Goal: Information Seeking & Learning: Learn about a topic

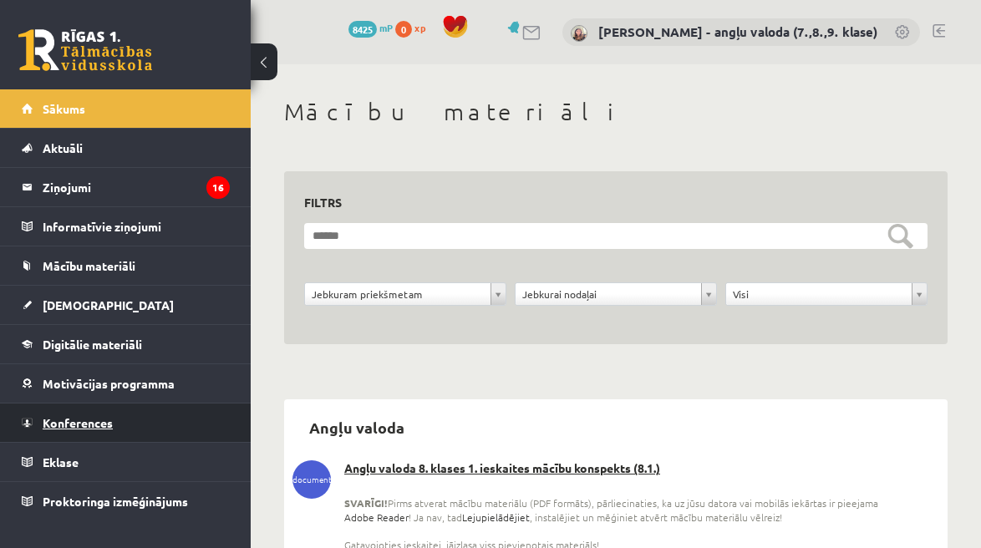
click at [102, 417] on span "Konferences" at bounding box center [78, 422] width 70 height 15
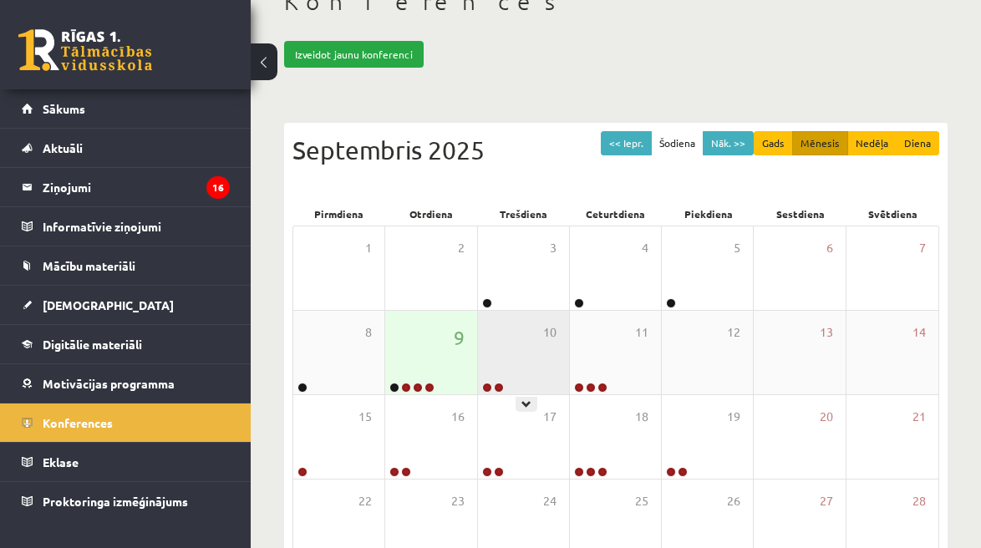
scroll to position [139, 0]
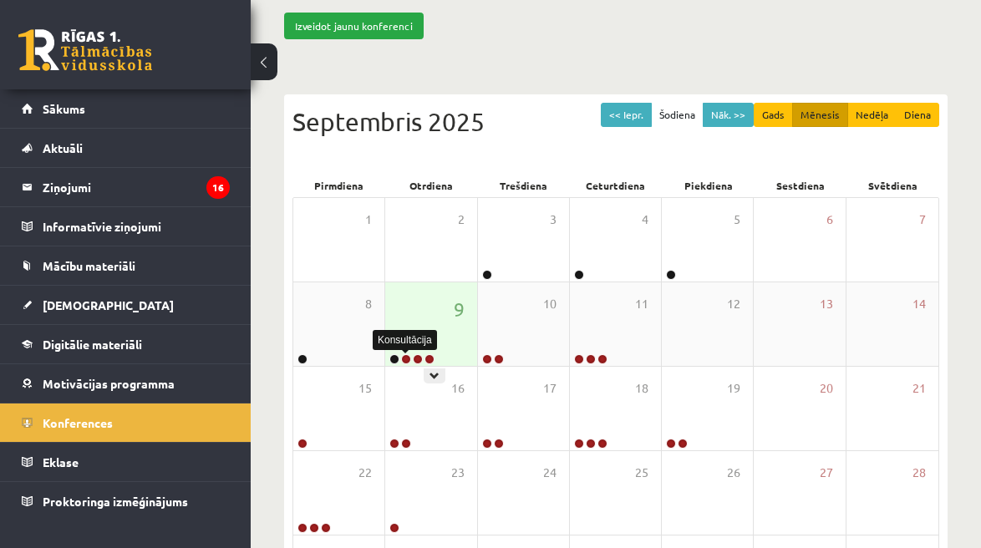
click at [408, 358] on link at bounding box center [406, 359] width 10 height 10
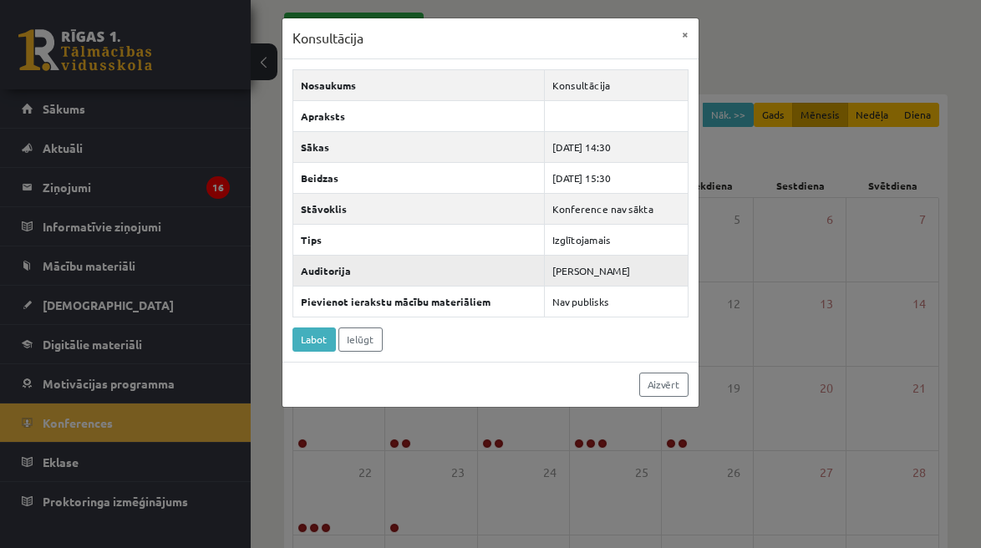
drag, startPoint x: 630, startPoint y: 268, endPoint x: 553, endPoint y: 270, distance: 76.9
click at [553, 270] on td "[PERSON_NAME]" at bounding box center [617, 270] width 144 height 31
copy td "[PERSON_NAME]"
click at [676, 384] on link "Aizvērt" at bounding box center [663, 385] width 49 height 24
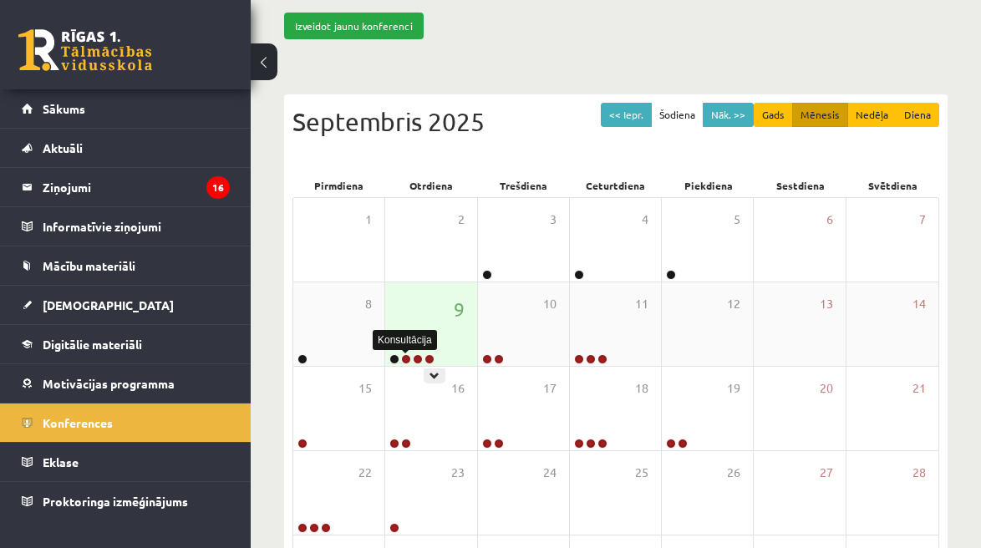
click at [407, 356] on link at bounding box center [406, 359] width 10 height 10
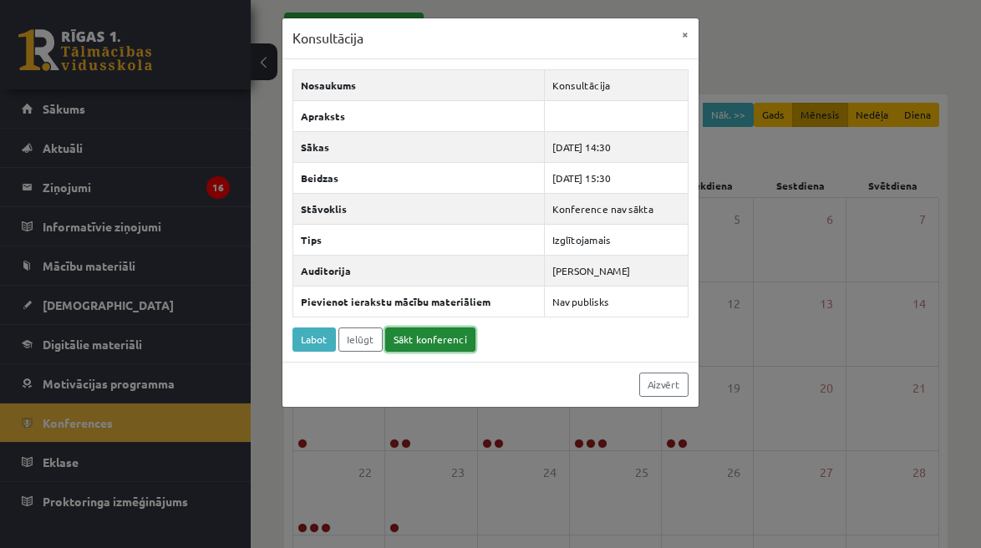
click at [440, 339] on link "Sākt konferenci" at bounding box center [430, 340] width 90 height 24
click at [690, 33] on button "×" at bounding box center [685, 34] width 27 height 32
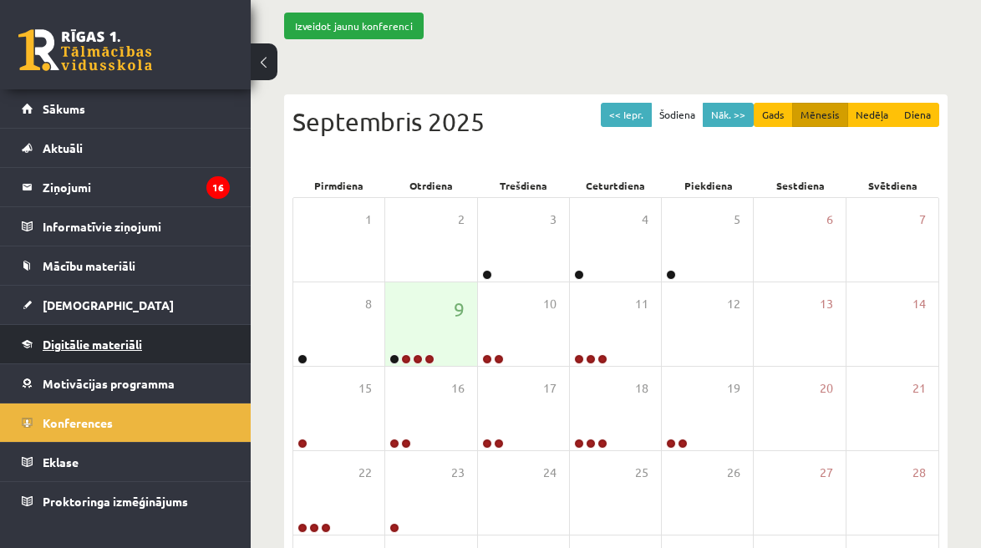
click at [74, 343] on span "Digitālie materiāli" at bounding box center [92, 344] width 99 height 15
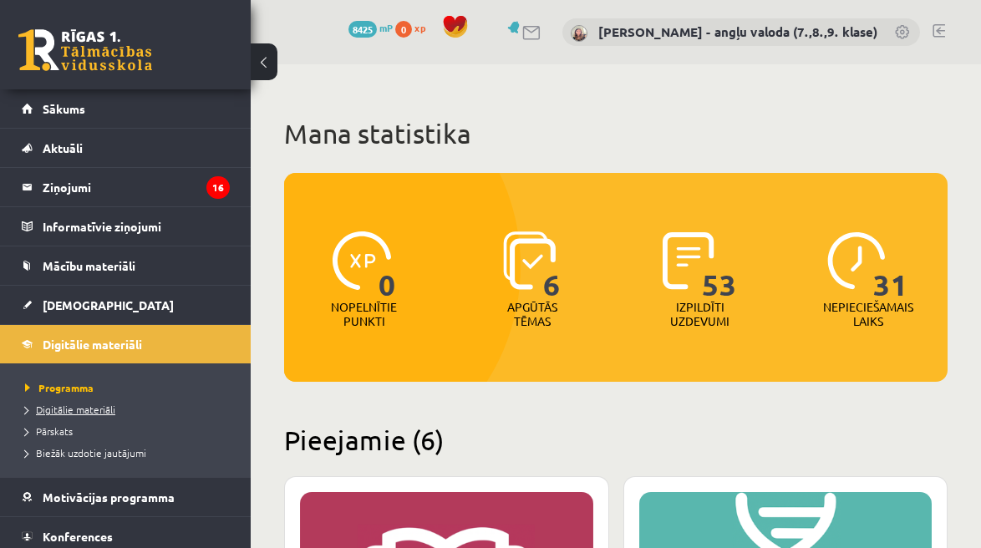
click at [90, 403] on span "Digitālie materiāli" at bounding box center [70, 409] width 90 height 13
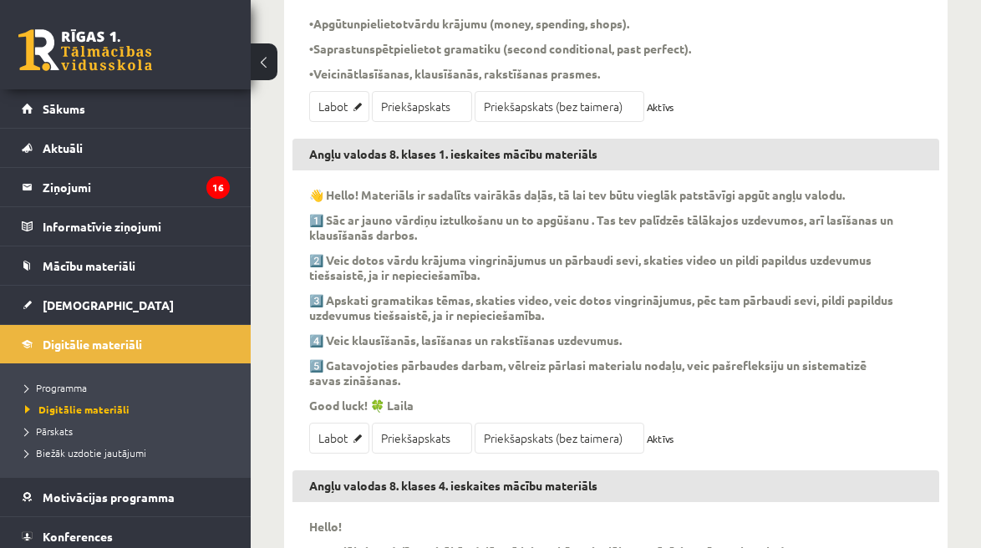
scroll to position [474, 0]
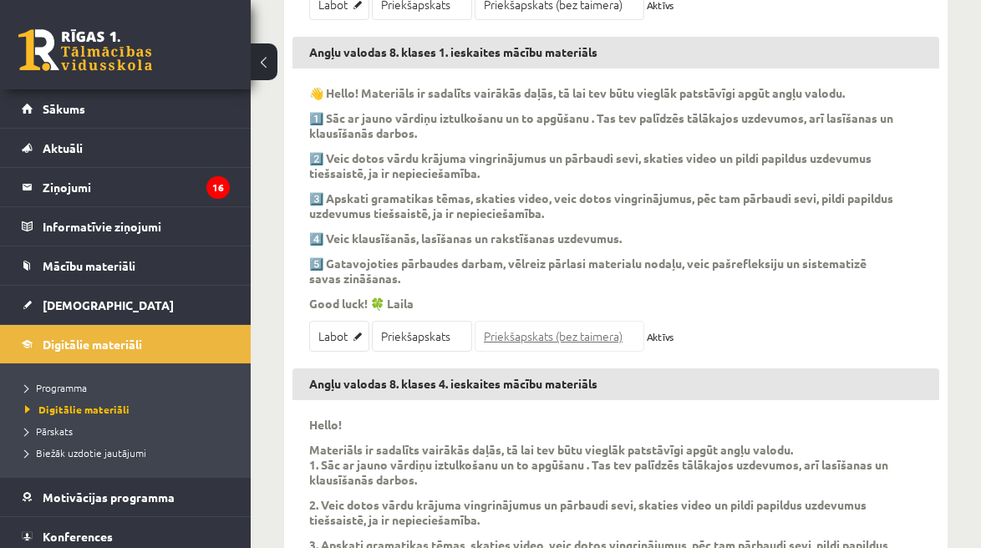
click at [527, 342] on link "Priekšapskats (bez taimera)" at bounding box center [560, 336] width 170 height 31
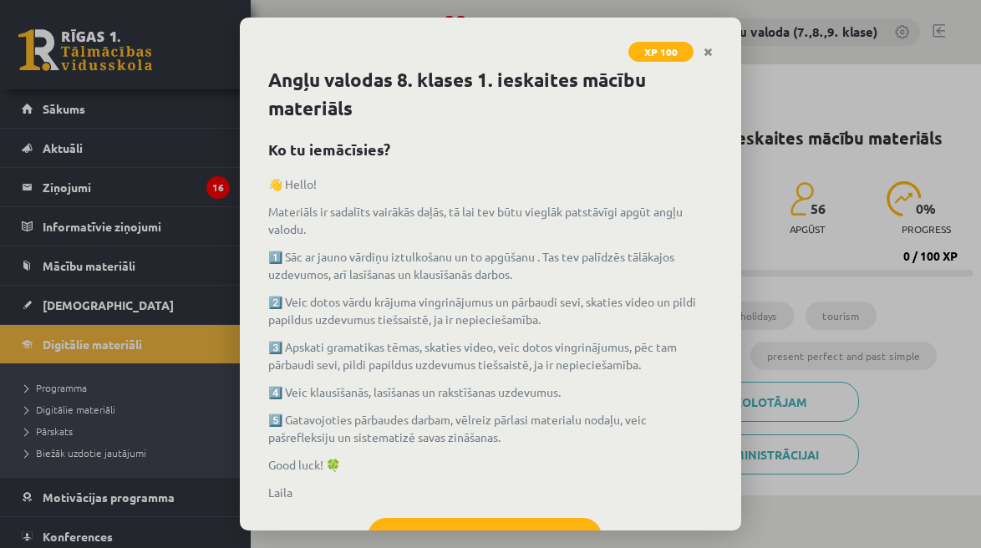
scroll to position [70, 0]
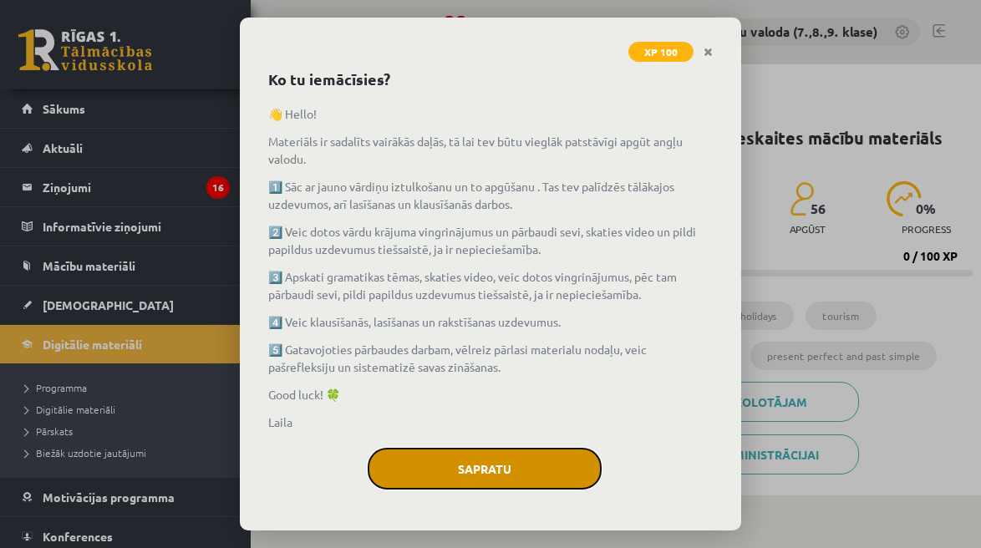
click at [460, 472] on button "Sapratu" at bounding box center [485, 469] width 234 height 42
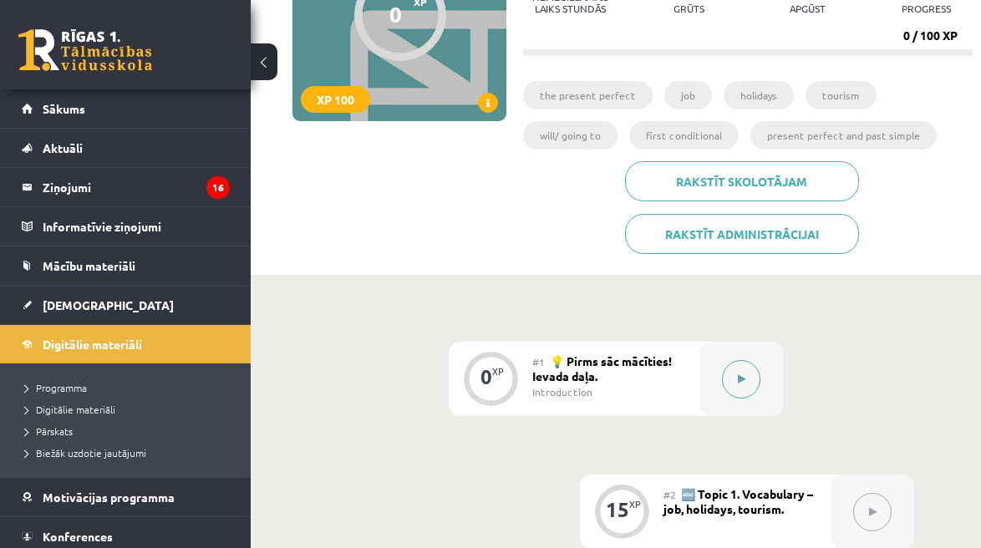
scroll to position [228, 0]
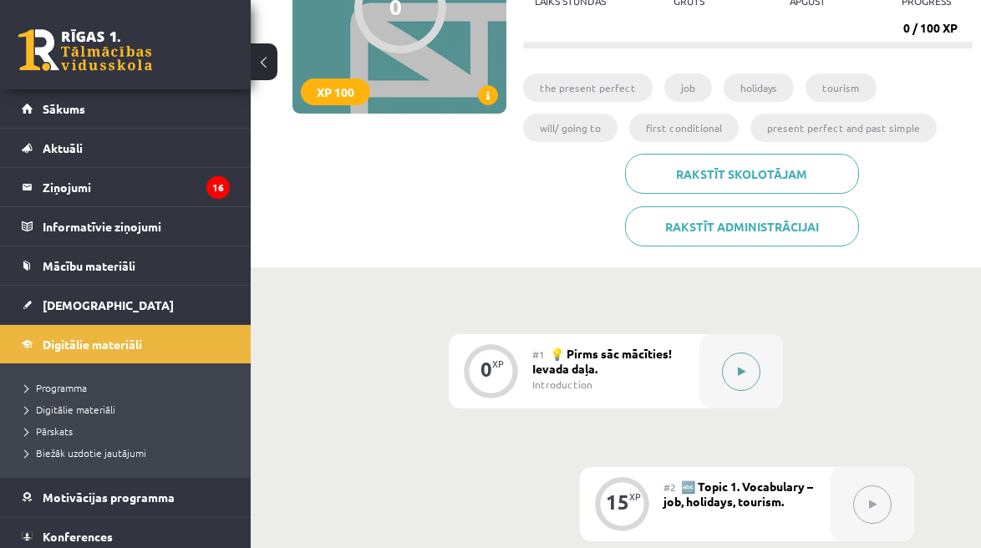
click at [740, 373] on icon at bounding box center [742, 372] width 8 height 10
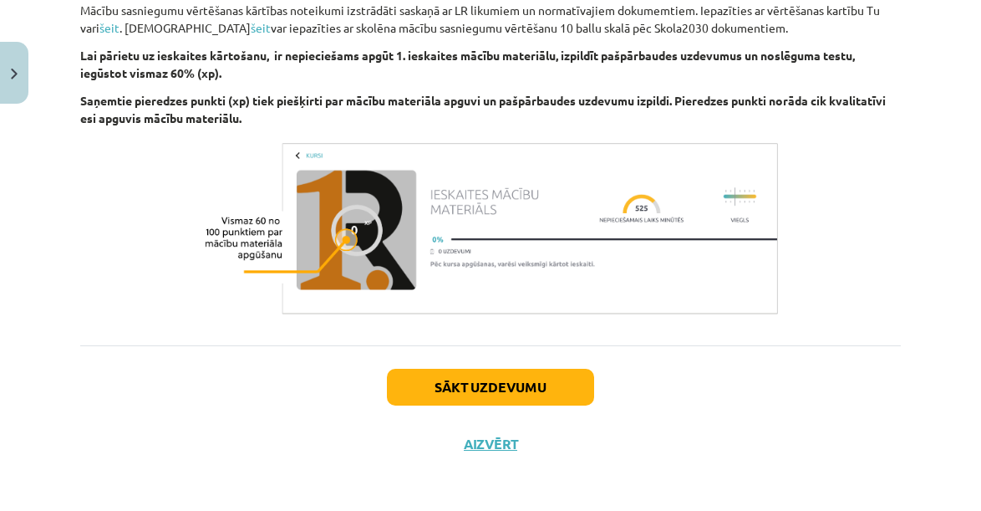
scroll to position [1270, 0]
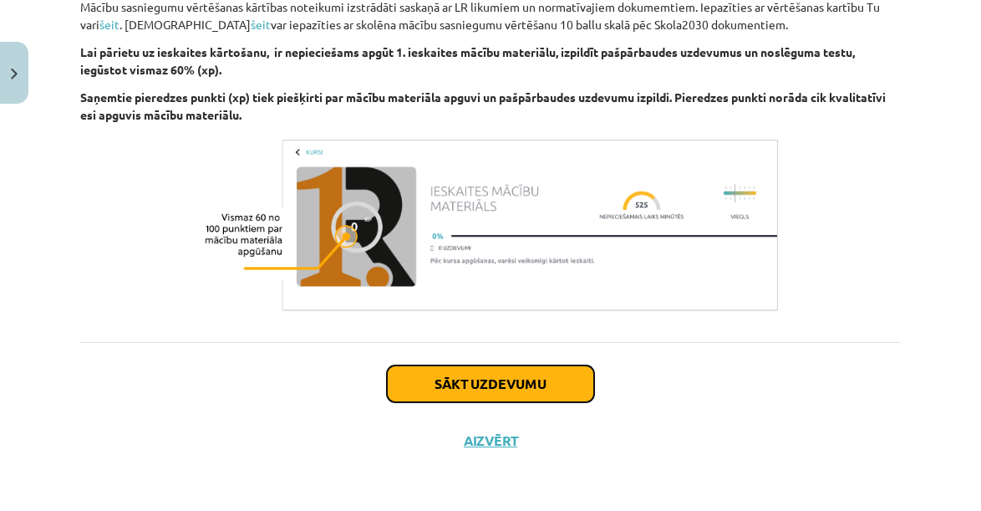
click at [498, 386] on button "Sākt uzdevumu" at bounding box center [490, 383] width 207 height 37
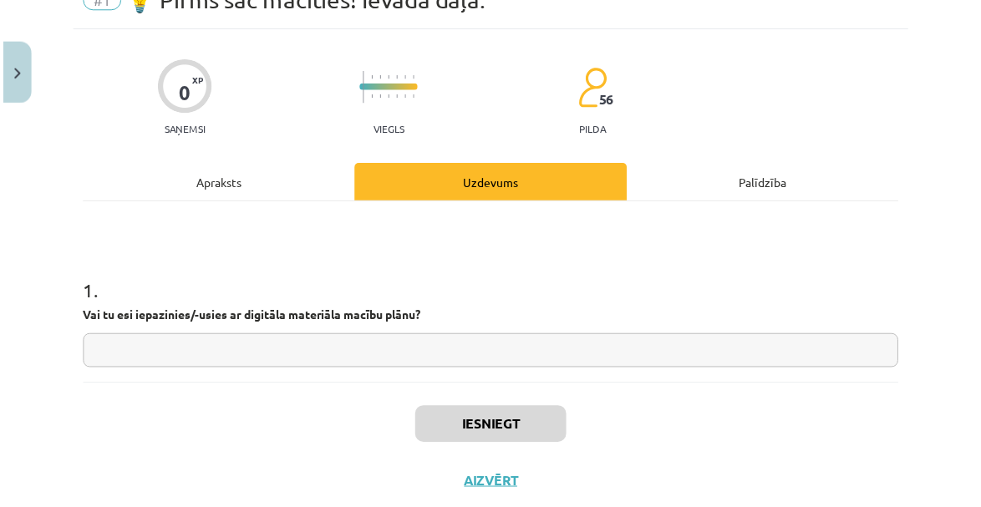
scroll to position [42, 0]
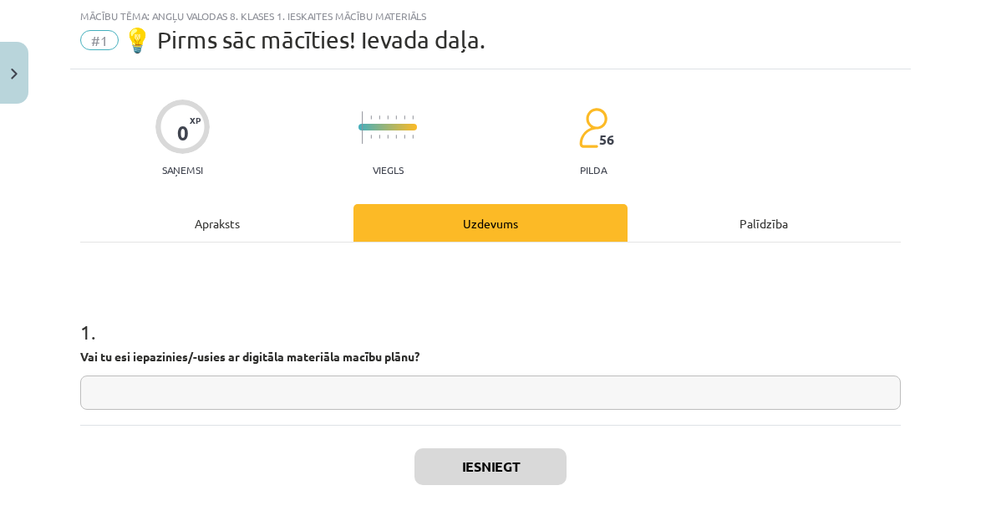
click at [212, 384] on input "text" at bounding box center [490, 392] width 821 height 34
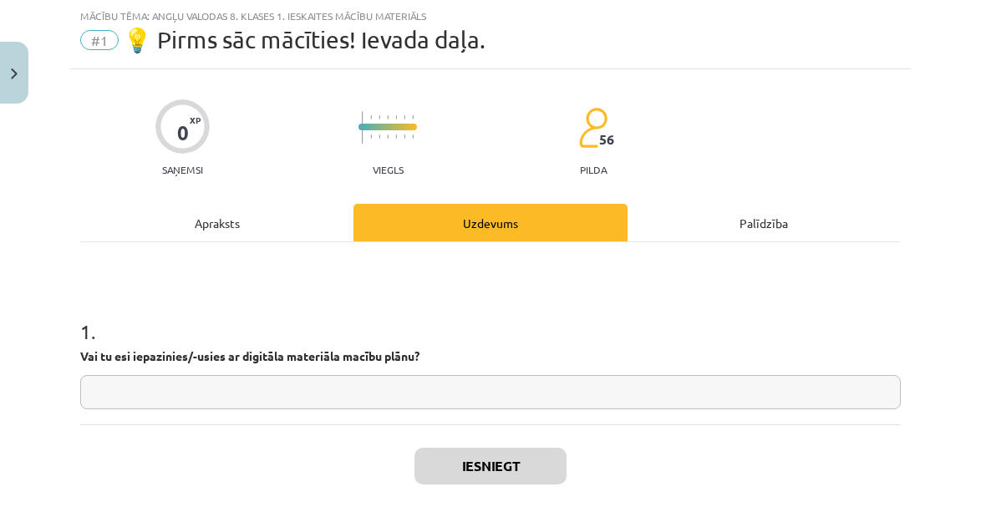
click at [399, 383] on input "text" at bounding box center [490, 392] width 821 height 34
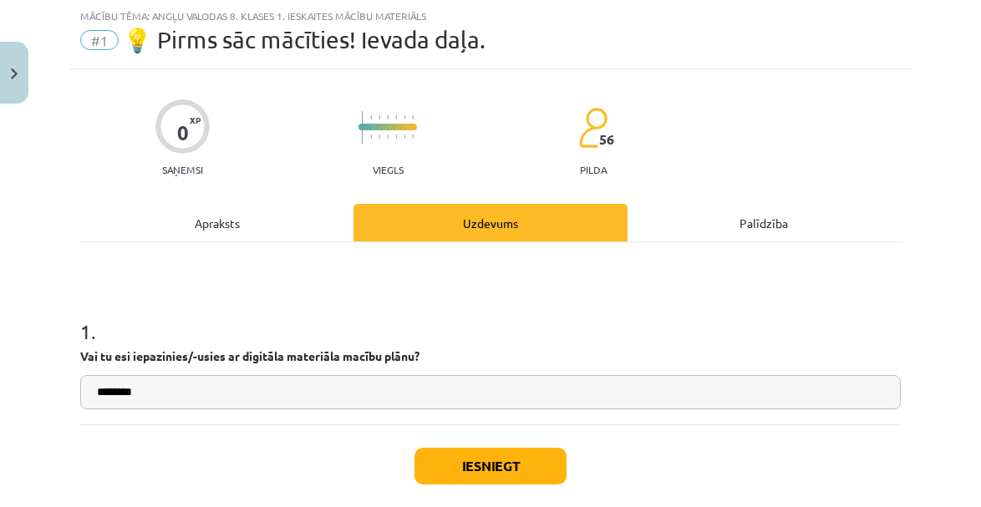
type input "********"
click at [483, 471] on button "Iesniegt" at bounding box center [491, 466] width 152 height 37
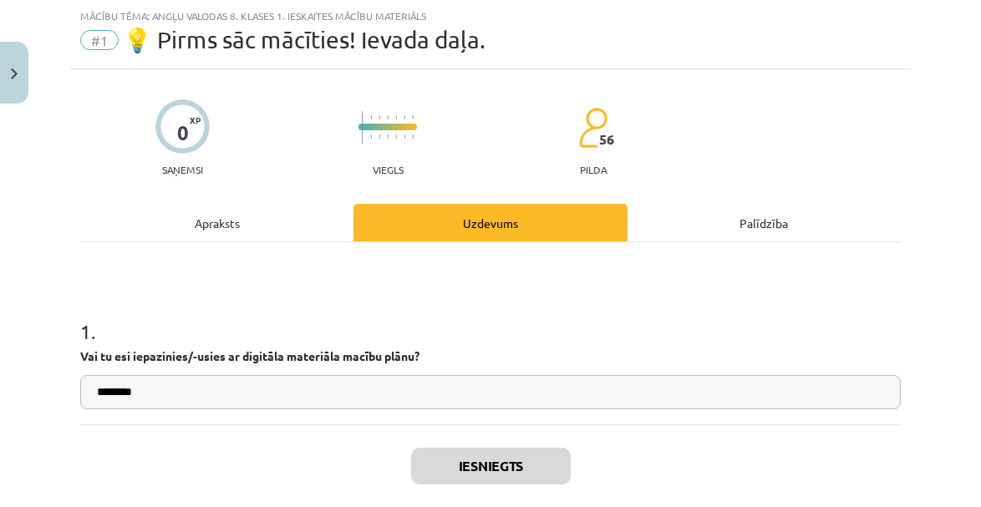
scroll to position [181, 0]
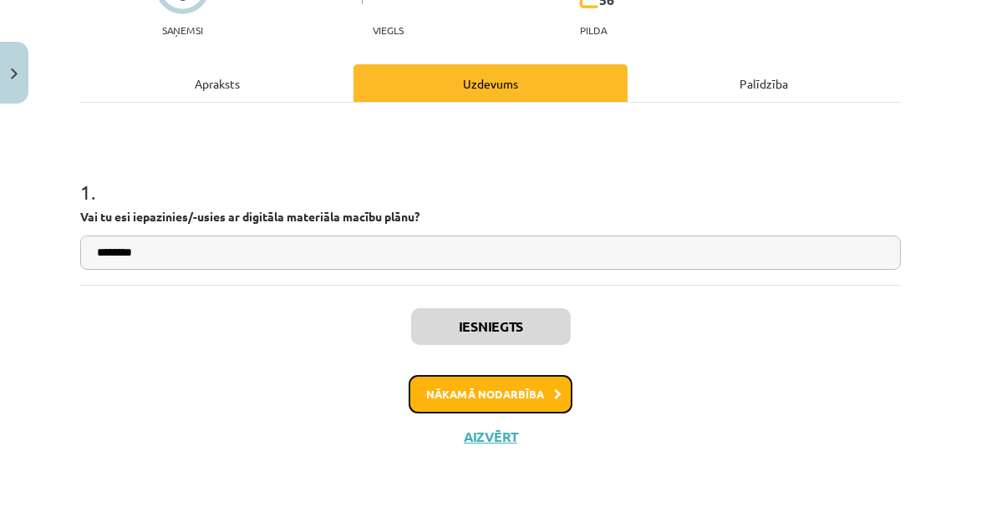
click at [490, 397] on button "Nākamā nodarbība" at bounding box center [491, 394] width 164 height 38
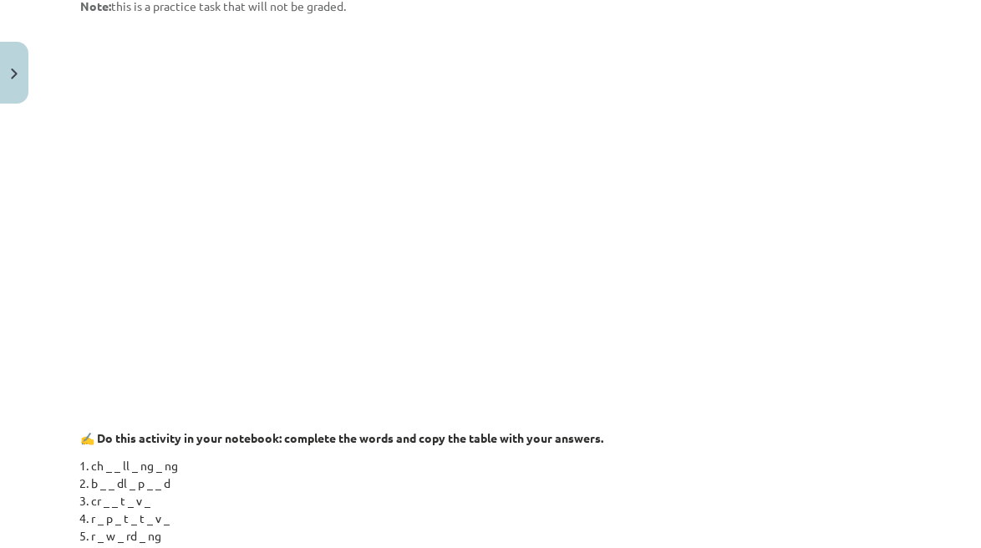
scroll to position [0, 0]
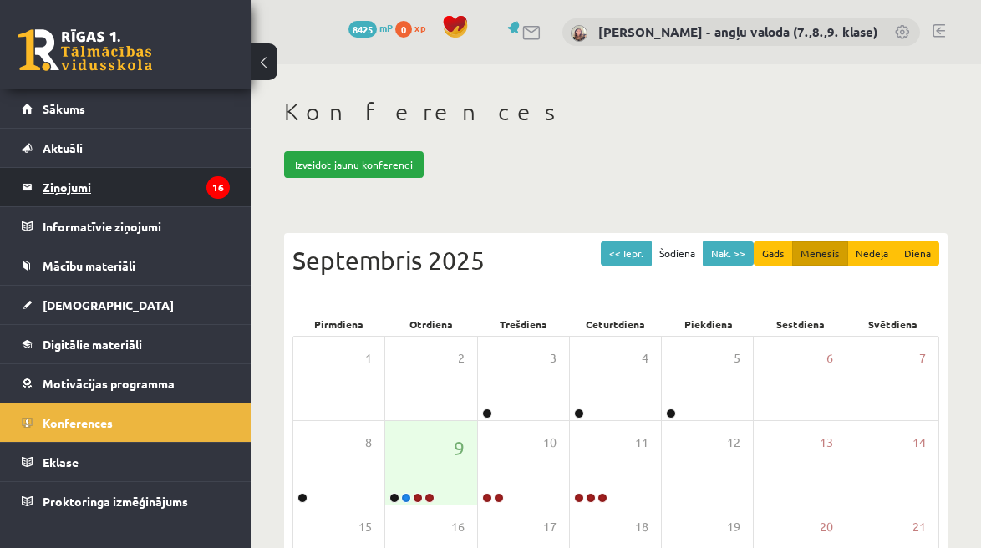
click at [66, 186] on legend "Ziņojumi 16" at bounding box center [136, 187] width 187 height 38
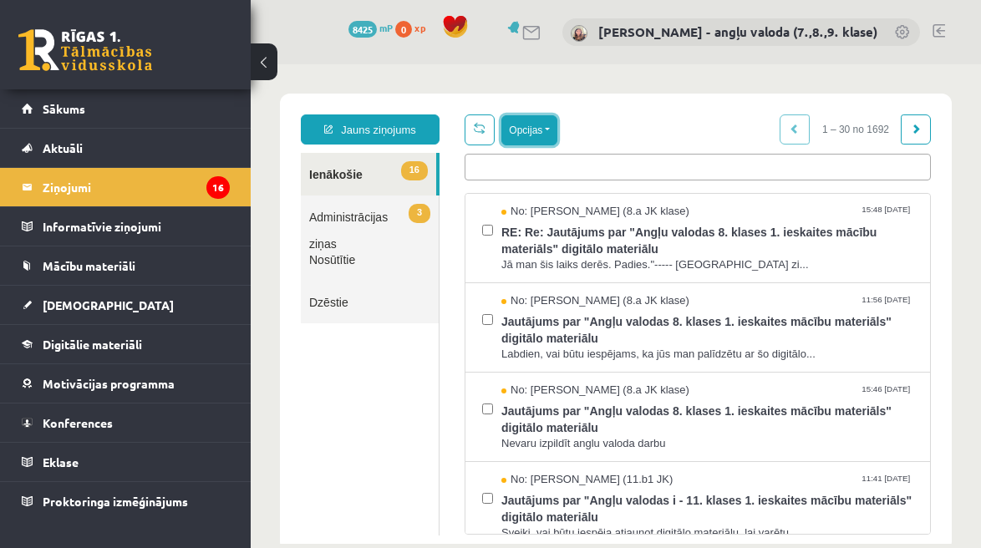
click at [552, 130] on button "Opcijas" at bounding box center [529, 130] width 56 height 30
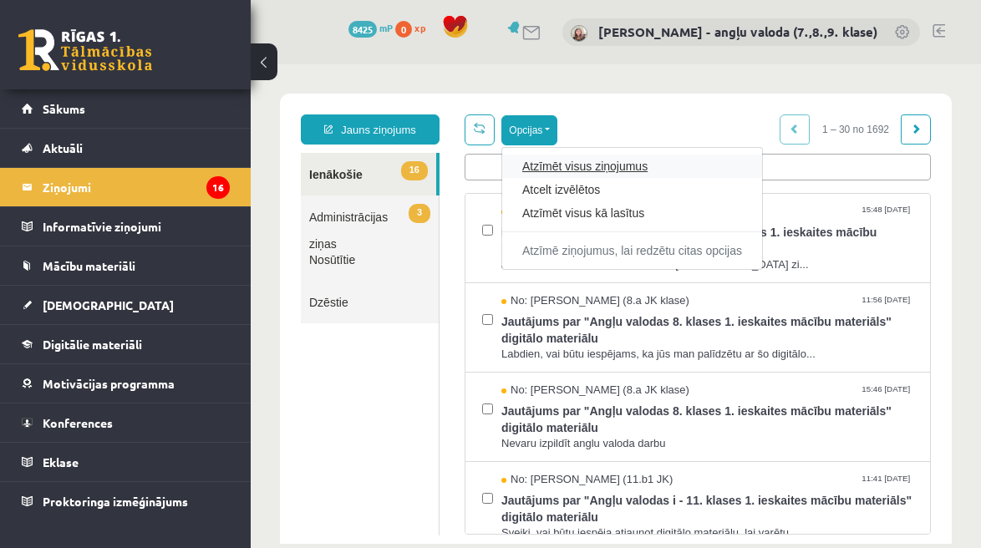
click at [540, 167] on link "Atzīmēt visus ziņojumus" at bounding box center [632, 166] width 220 height 17
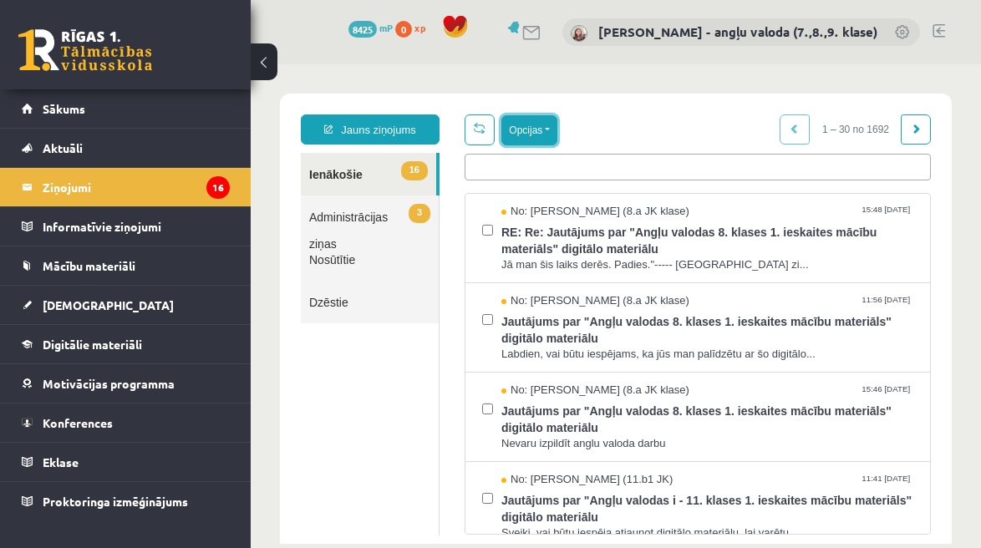
click at [541, 132] on button "Opcijas" at bounding box center [529, 130] width 56 height 30
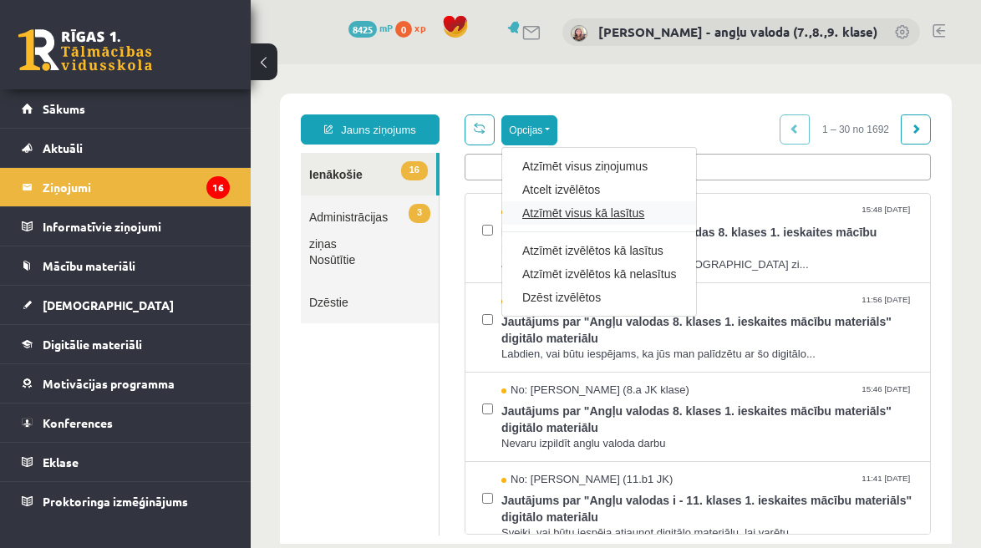
click at [566, 217] on link "Atzīmēt visus kā lasītus" at bounding box center [599, 213] width 154 height 17
